Goal: Task Accomplishment & Management: Manage account settings

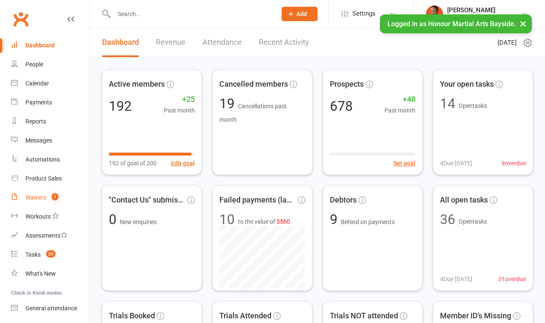
click at [36, 201] on div "Waivers" at bounding box center [35, 197] width 21 height 7
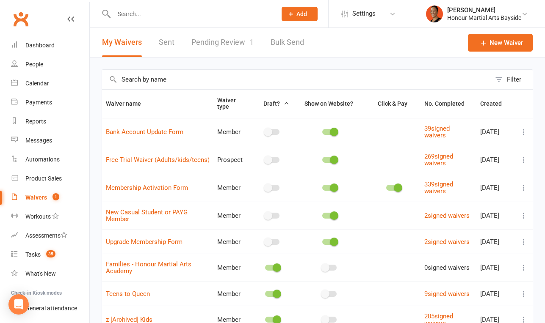
click at [218, 46] on link "Pending Review 1" at bounding box center [222, 42] width 62 height 29
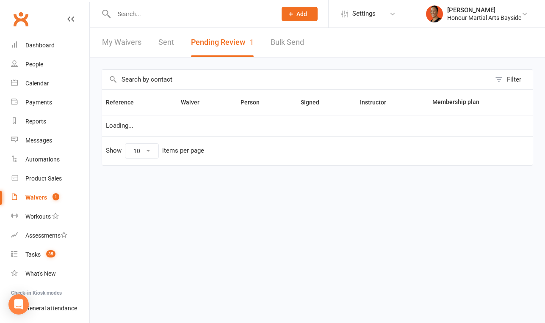
select select "100"
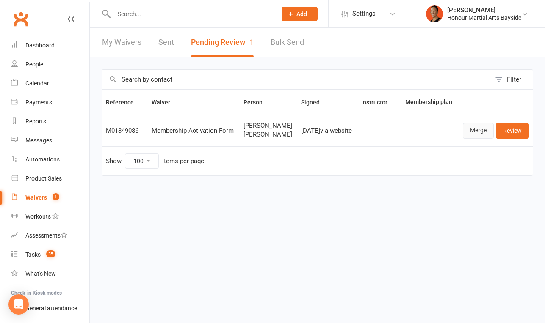
click at [481, 130] on link "Merge" at bounding box center [478, 130] width 31 height 15
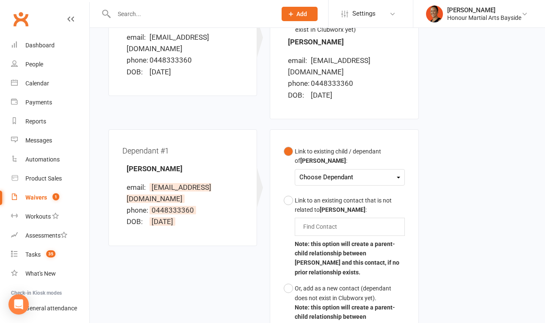
scroll to position [155, 0]
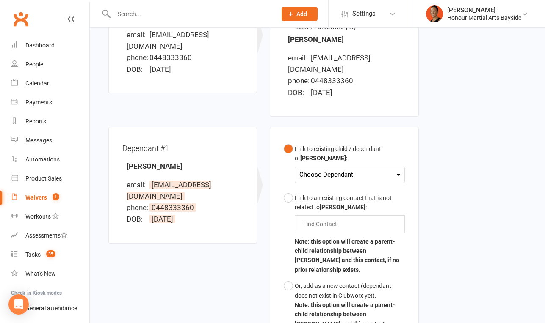
click at [341, 148] on div "Link to existing child / dependant of Danielle Mills :" at bounding box center [350, 153] width 110 height 19
click at [334, 169] on div "Choose Dependant" at bounding box center [349, 174] width 100 height 11
click at [328, 186] on link "Cody Moore" at bounding box center [342, 195] width 84 height 18
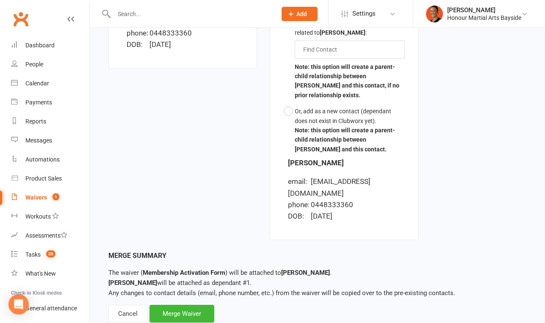
scroll to position [332, 0]
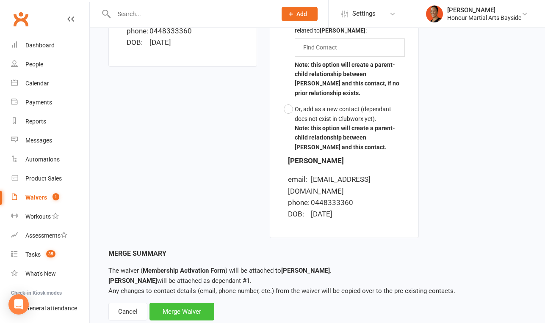
click at [169, 303] on div "Merge Waiver" at bounding box center [181, 312] width 65 height 18
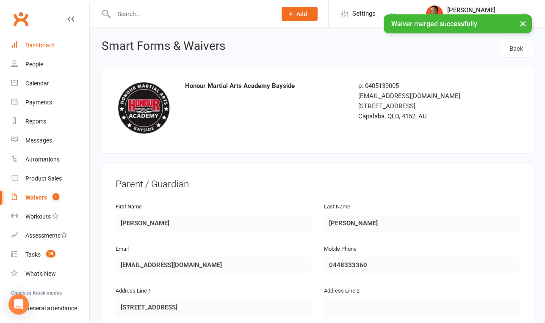
click at [47, 47] on div "Dashboard" at bounding box center [39, 45] width 29 height 7
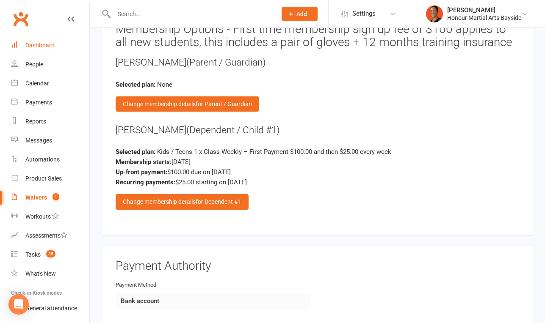
scroll to position [1186, 0]
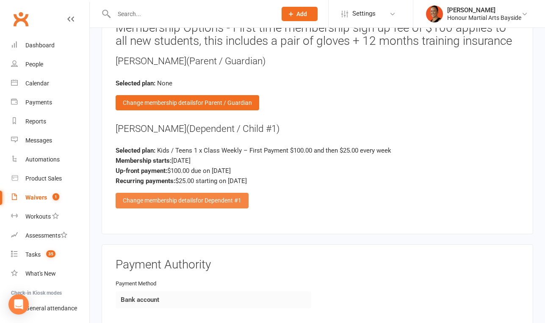
click at [229, 197] on span "for Dependent #1" at bounding box center [219, 200] width 46 height 7
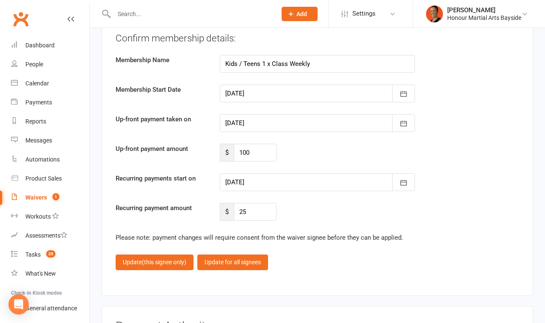
scroll to position [1680, 0]
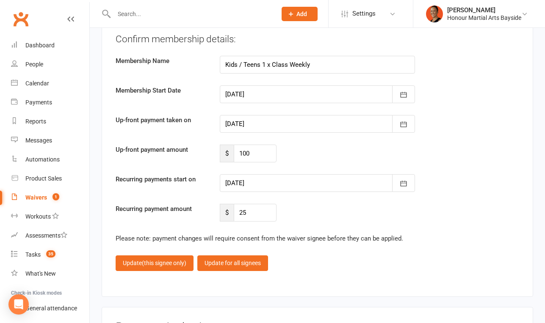
click at [246, 183] on div at bounding box center [318, 183] width 196 height 18
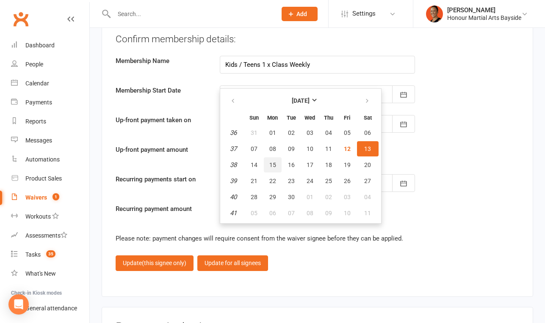
click at [273, 166] on span "15" at bounding box center [272, 165] width 7 height 7
type input "15 Sep 2025"
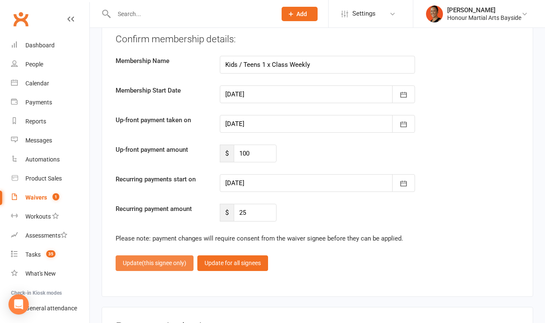
click at [153, 260] on span "(this signee only)" at bounding box center [164, 263] width 44 height 7
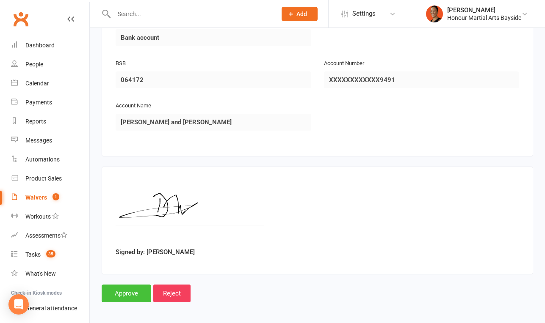
click at [119, 295] on input "Approve" at bounding box center [127, 294] width 50 height 18
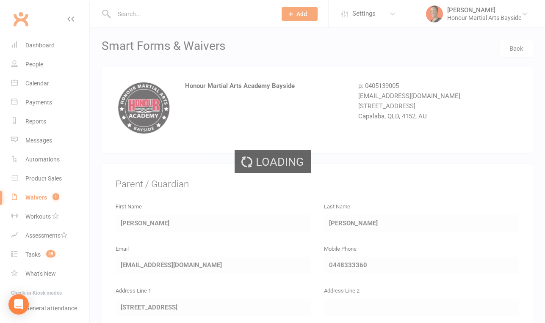
select select "100"
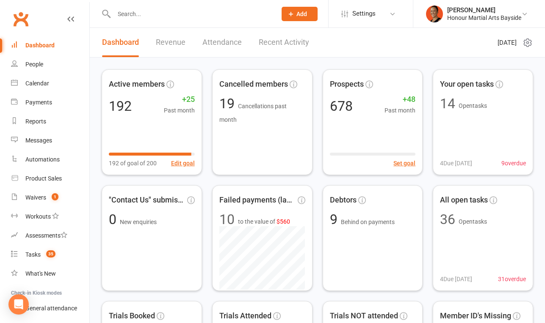
click at [178, 5] on div at bounding box center [186, 14] width 169 height 28
click at [179, 11] on input "text" at bounding box center [190, 14] width 159 height 12
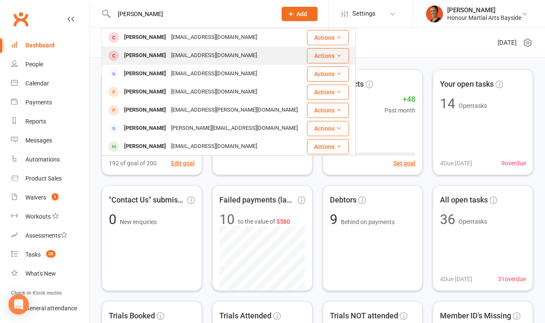
type input "[PERSON_NAME]"
click at [169, 56] on div "[EMAIL_ADDRESS][DOMAIN_NAME]" at bounding box center [214, 56] width 91 height 12
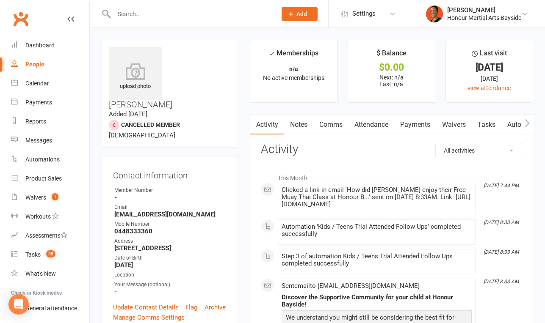
click at [372, 124] on link "Attendance" at bounding box center [371, 124] width 46 height 19
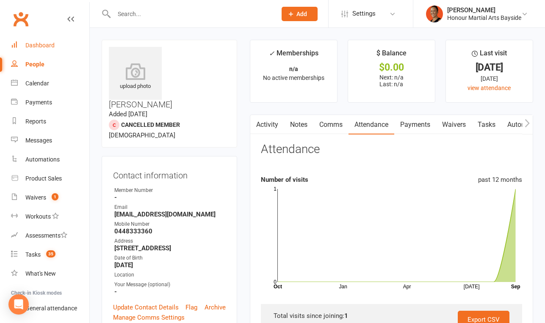
click at [55, 44] on link "Dashboard" at bounding box center [50, 45] width 78 height 19
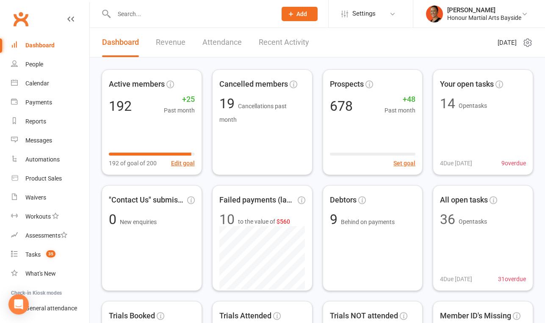
click at [353, 14] on span "Settings" at bounding box center [363, 13] width 23 height 19
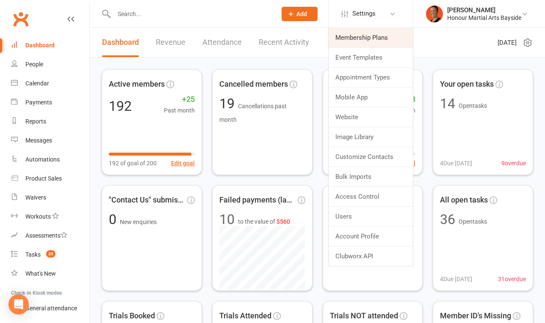
click at [354, 39] on link "Membership Plans" at bounding box center [371, 37] width 84 height 19
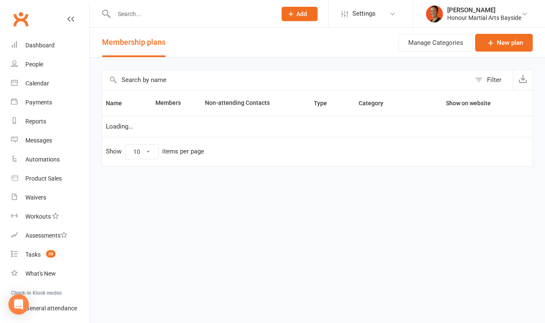
select select "100"
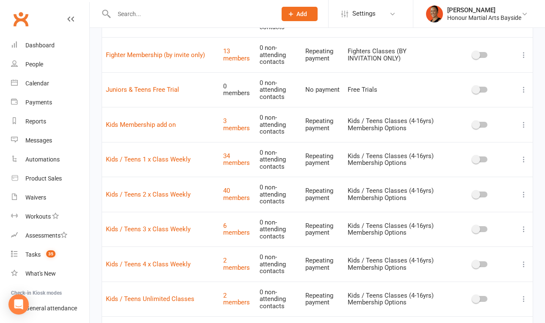
scroll to position [550, 0]
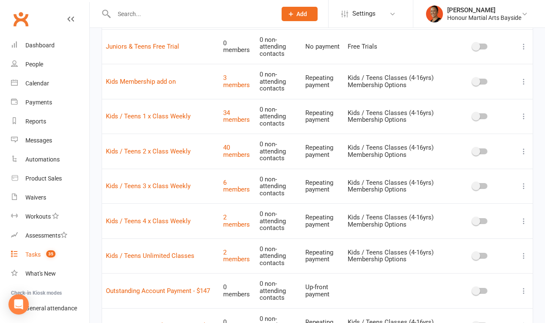
click at [36, 247] on link "Tasks 35" at bounding box center [50, 255] width 78 height 19
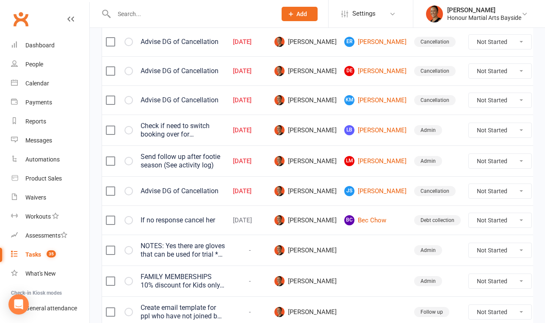
scroll to position [291, 0]
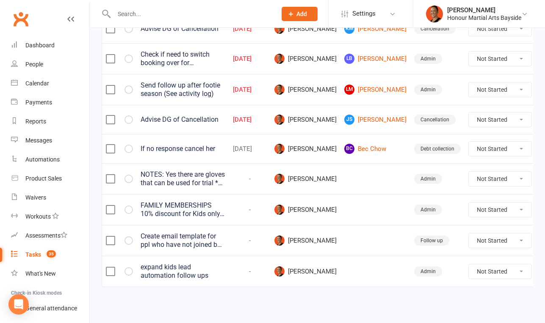
click at [199, 206] on div "FAMILY MEMBERSHIPS 10% discount for Kids only. Does not include Adults memberhs…" at bounding box center [183, 210] width 85 height 17
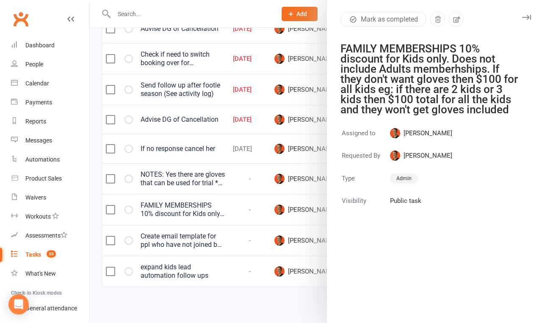
click at [142, 9] on div at bounding box center [317, 161] width 455 height 323
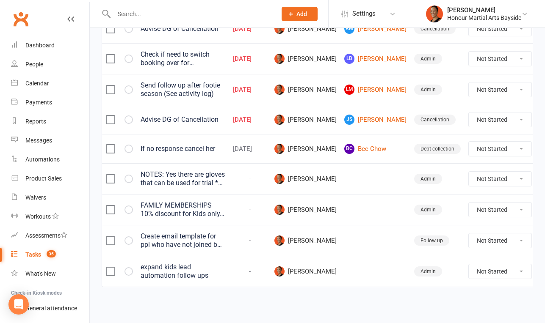
click at [143, 12] on input "text" at bounding box center [190, 14] width 159 height 12
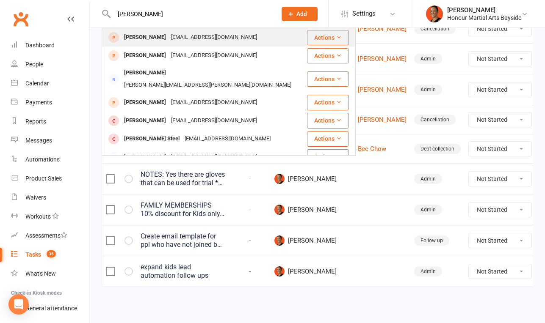
scroll to position [0, 0]
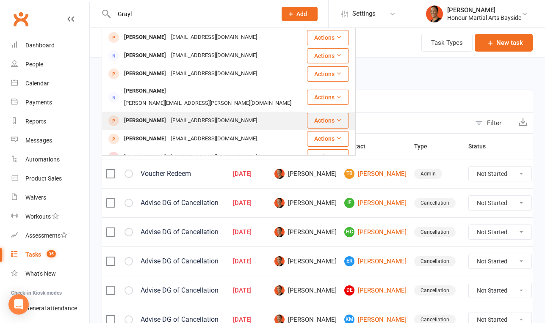
type input "Grayl"
click at [174, 116] on div "[EMAIL_ADDRESS][DOMAIN_NAME]" at bounding box center [214, 121] width 91 height 12
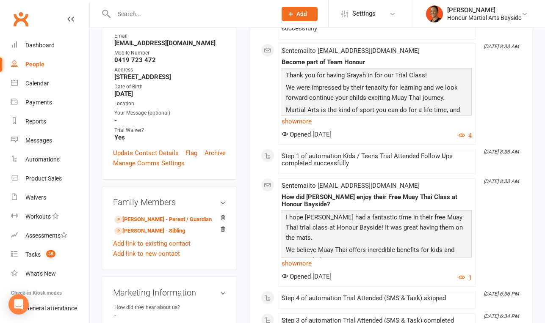
scroll to position [155, 0]
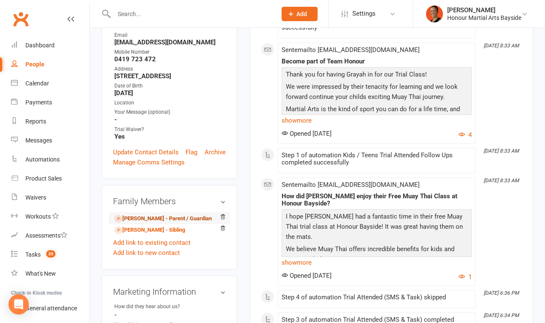
click at [186, 215] on link "[PERSON_NAME] - Parent / Guardian" at bounding box center [162, 219] width 97 height 9
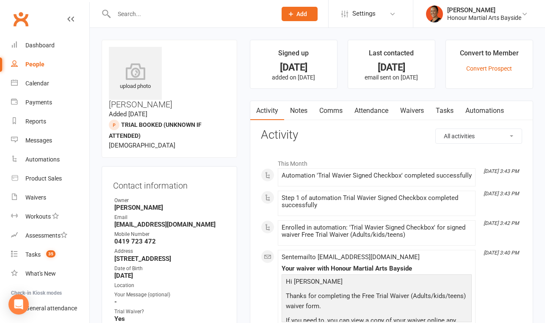
click at [361, 112] on link "Attendance" at bounding box center [371, 110] width 46 height 19
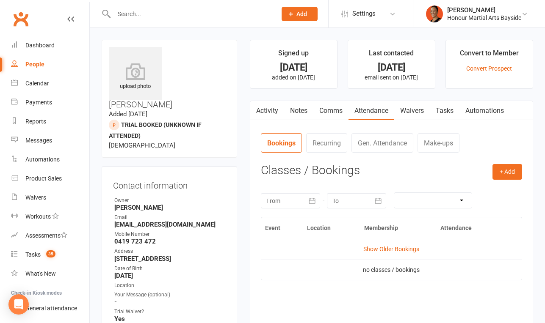
click at [402, 245] on td "Show Older Bookings" at bounding box center [391, 249] width 260 height 20
click at [398, 250] on link "Show Older Bookings" at bounding box center [391, 249] width 56 height 7
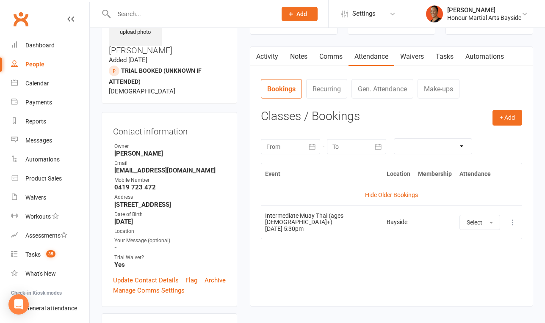
scroll to position [56, 0]
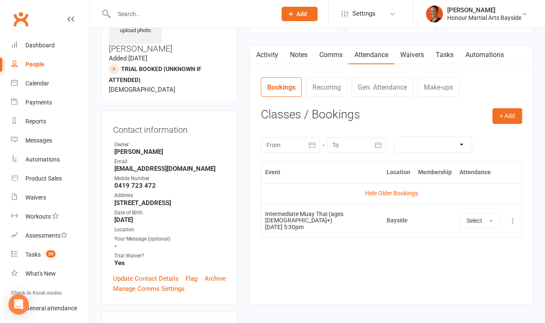
click at [270, 61] on link "Activity" at bounding box center [267, 54] width 34 height 19
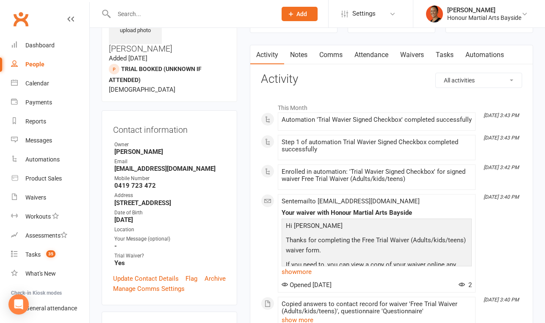
scroll to position [111, 0]
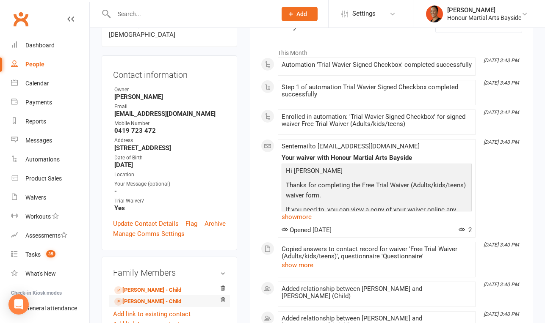
click at [155, 296] on li "Dakota Campbell - Child" at bounding box center [169, 302] width 113 height 12
click at [155, 286] on link "Grayah Campbell - Child" at bounding box center [147, 290] width 67 height 9
click at [162, 11] on input "text" at bounding box center [190, 14] width 159 height 12
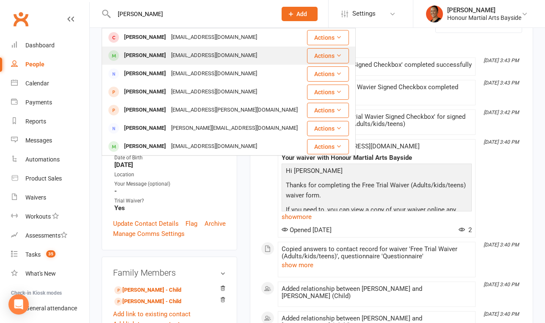
type input "cody"
click at [169, 55] on div "daniellemills13@gmail.com" at bounding box center [214, 56] width 91 height 12
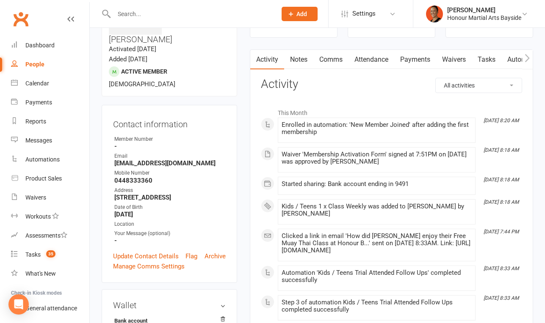
scroll to position [58, 0]
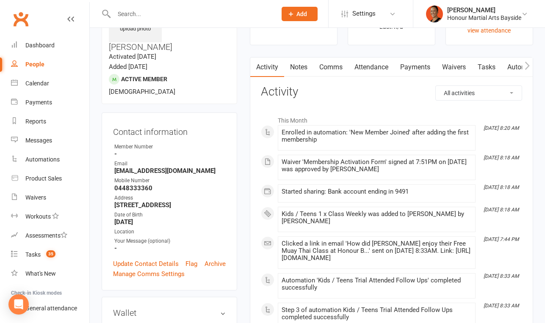
click at [413, 67] on link "Payments" at bounding box center [415, 67] width 42 height 19
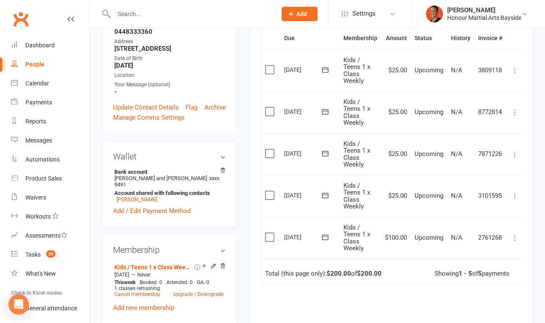
scroll to position [217, 0]
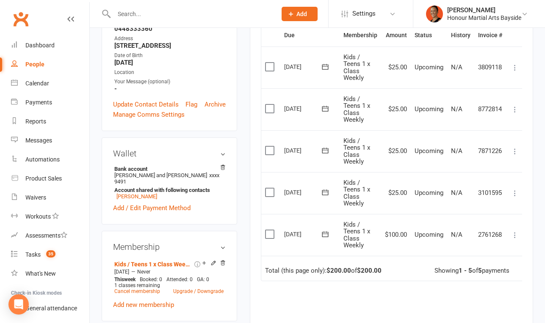
click at [326, 193] on icon at bounding box center [325, 192] width 8 height 8
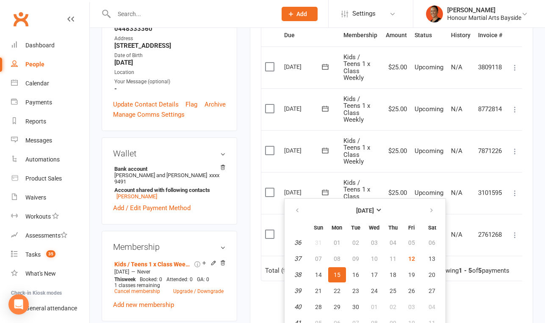
click at [413, 165] on td "Upcoming" at bounding box center [429, 151] width 36 height 42
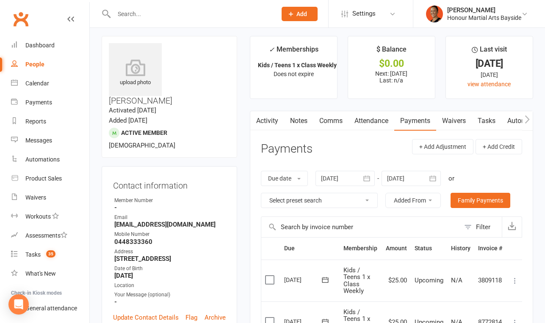
scroll to position [0, 0]
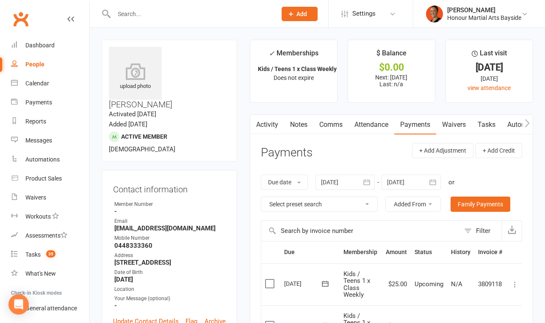
click at [331, 125] on link "Comms" at bounding box center [330, 124] width 35 height 19
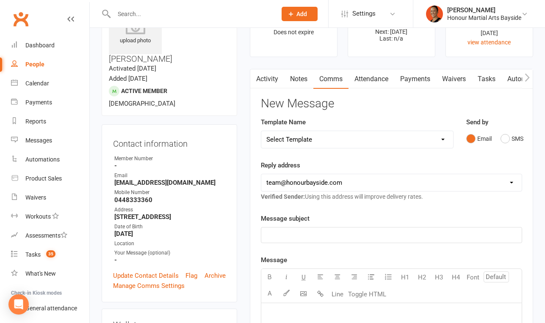
scroll to position [45, 0]
click at [299, 73] on link "Notes" at bounding box center [298, 79] width 29 height 19
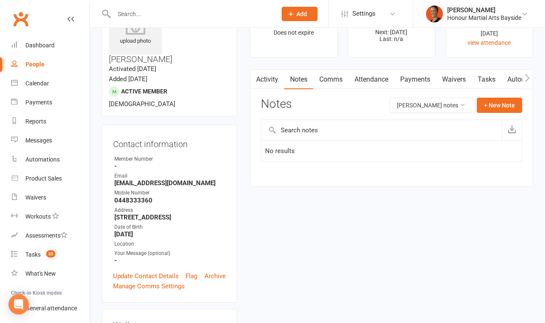
scroll to position [47, 0]
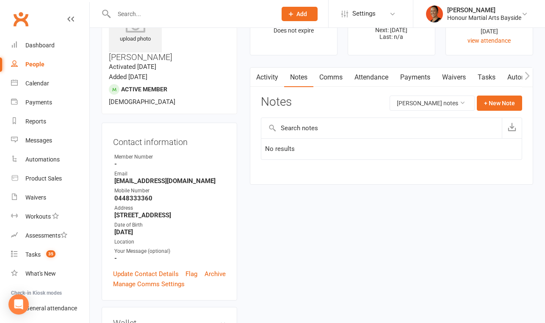
click at [407, 89] on div "Activity Notes Comms Attendance Payments Waivers Tasks Automations Credit balan…" at bounding box center [391, 125] width 283 height 117
click at [407, 82] on link "Payments" at bounding box center [415, 77] width 42 height 19
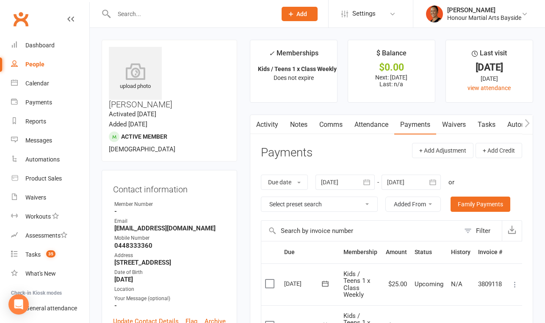
click at [354, 129] on link "Attendance" at bounding box center [371, 124] width 46 height 19
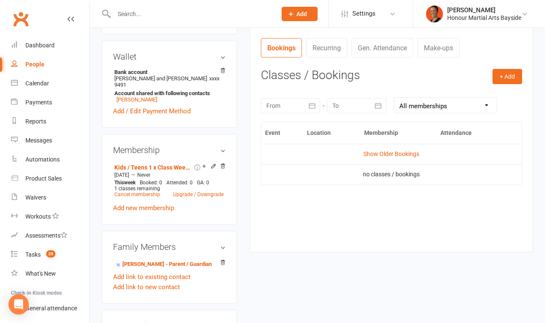
scroll to position [390, 0]
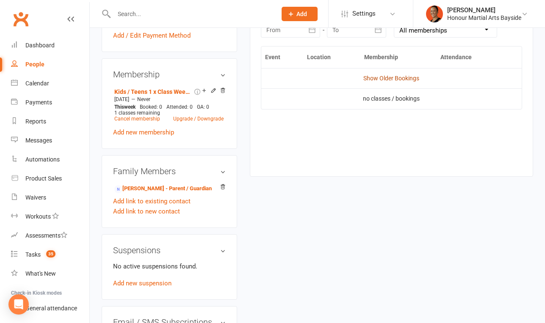
click at [392, 80] on link "Show Older Bookings" at bounding box center [391, 78] width 56 height 7
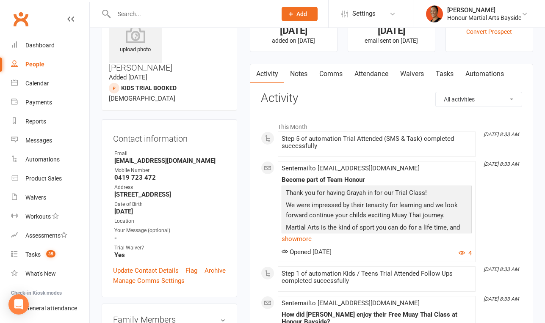
scroll to position [41, 0]
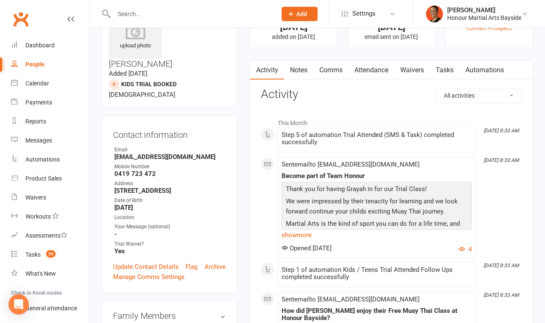
click at [371, 69] on link "Attendance" at bounding box center [371, 70] width 46 height 19
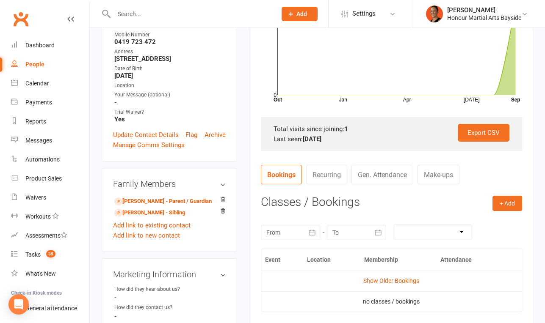
scroll to position [183, 0]
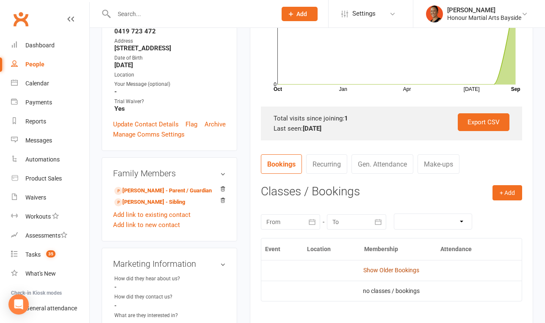
click at [379, 268] on link "Show Older Bookings" at bounding box center [391, 270] width 56 height 7
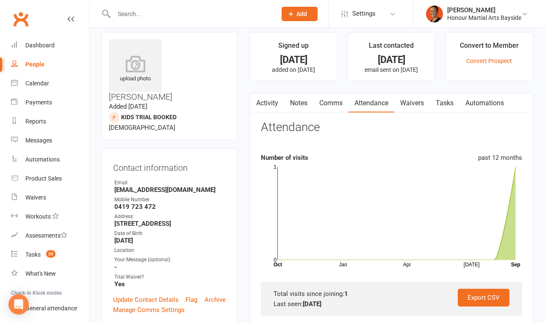
scroll to position [0, 0]
